Goal: Task Accomplishment & Management: Manage account settings

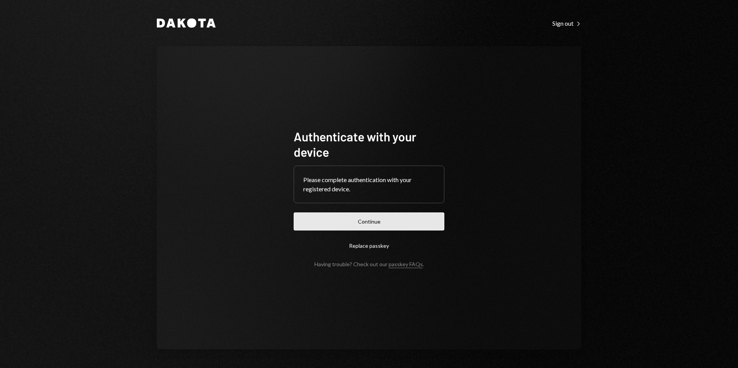
click at [376, 225] on button "Continue" at bounding box center [369, 221] width 151 height 18
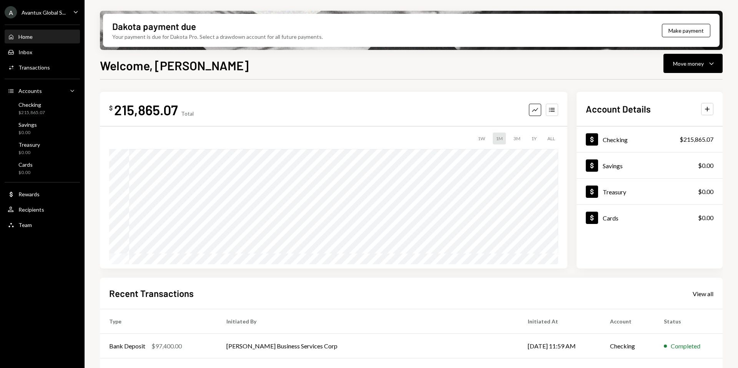
click at [41, 12] on div "Avantux Global S..." at bounding box center [44, 12] width 44 height 7
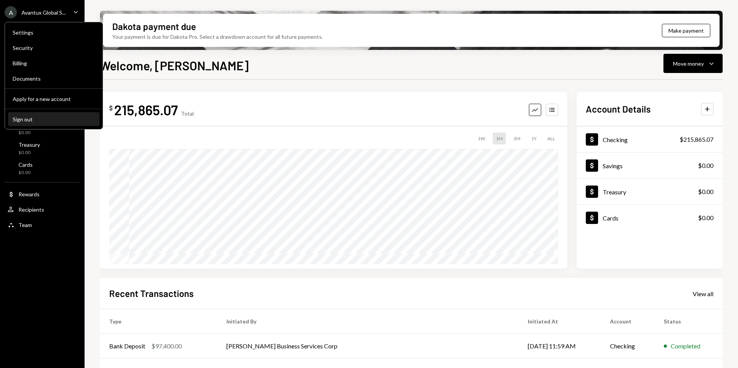
click at [40, 119] on div "Sign out" at bounding box center [54, 119] width 82 height 7
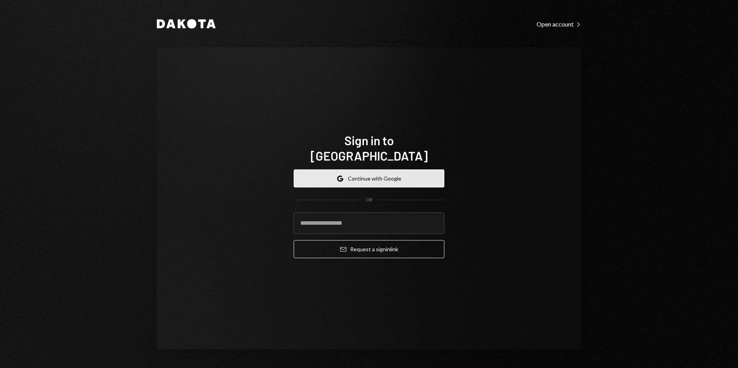
click at [363, 169] on button "Google Continue with Google" at bounding box center [369, 178] width 151 height 18
